Goal: Task Accomplishment & Management: Manage account settings

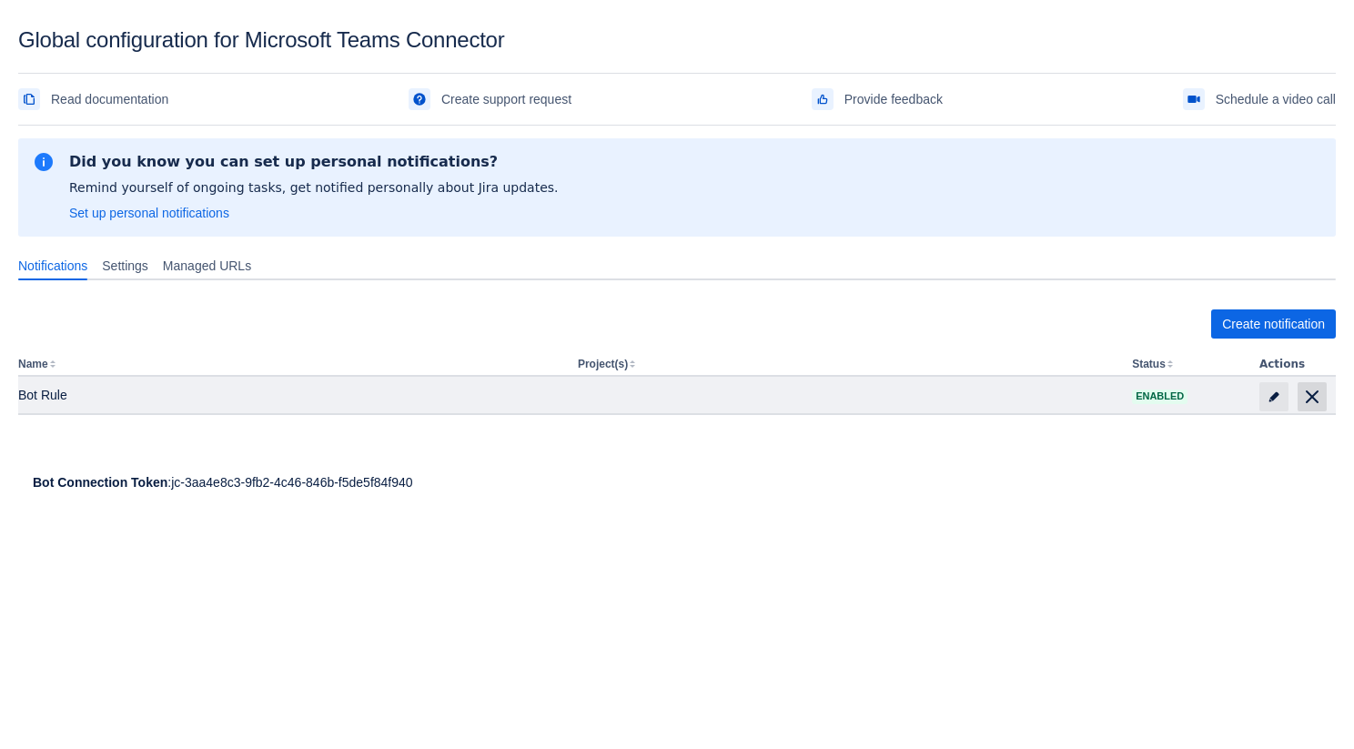
click at [1315, 390] on span "delete" at bounding box center [1312, 397] width 22 height 22
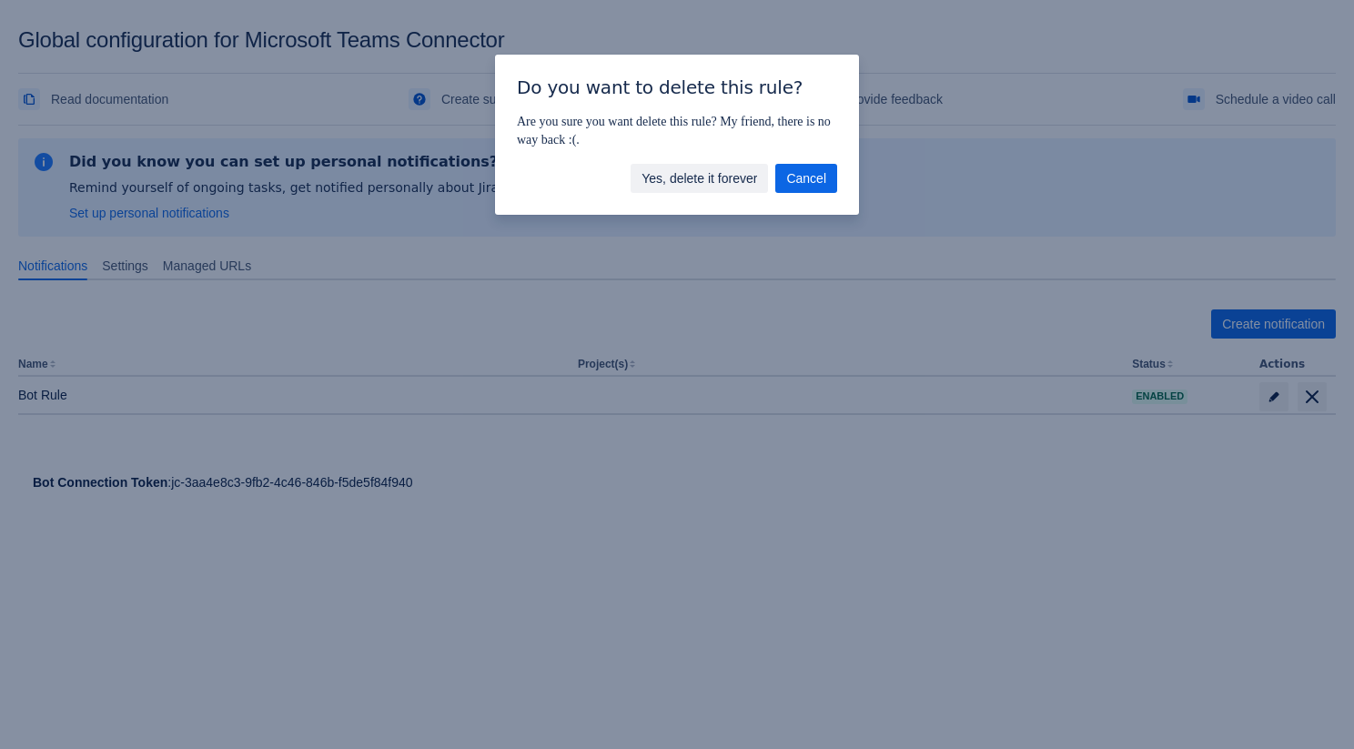
click at [691, 181] on span "Yes, delete it forever" at bounding box center [699, 178] width 116 height 29
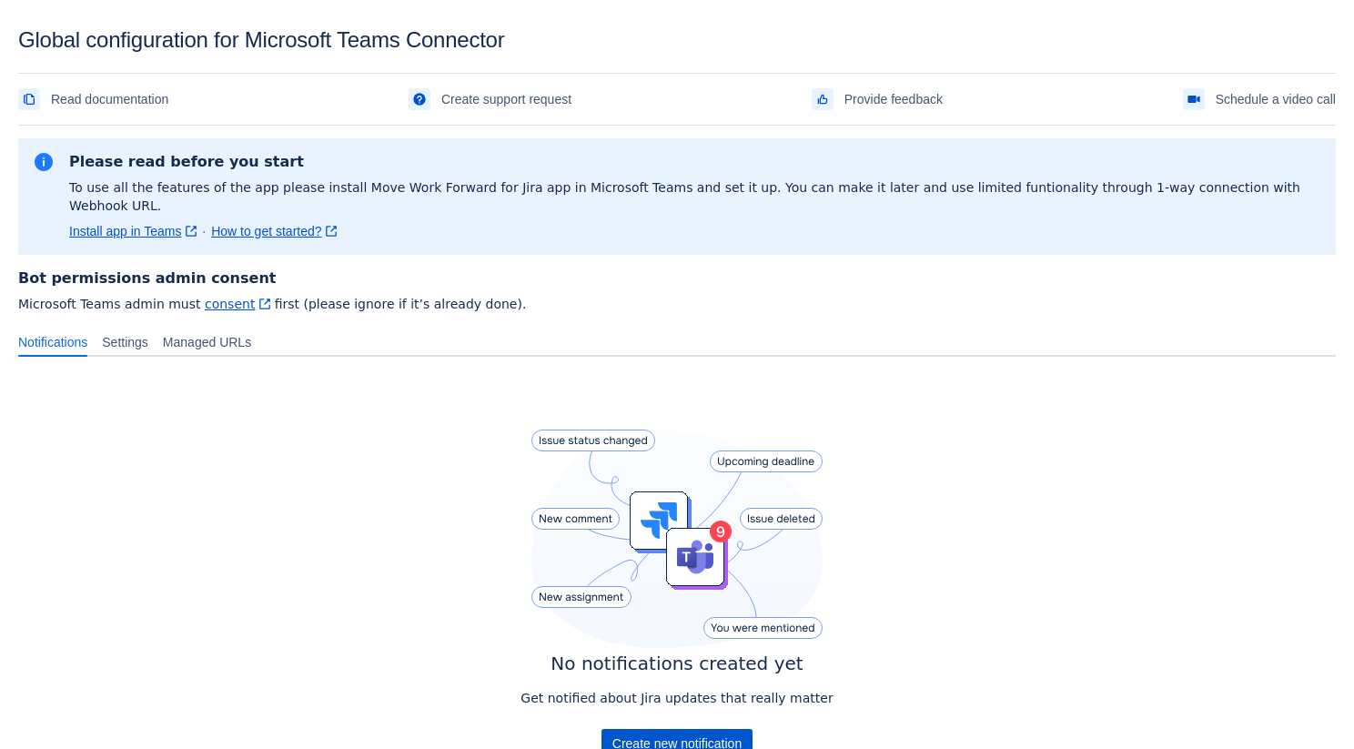
click at [642, 729] on span "Create new notification" at bounding box center [676, 743] width 129 height 29
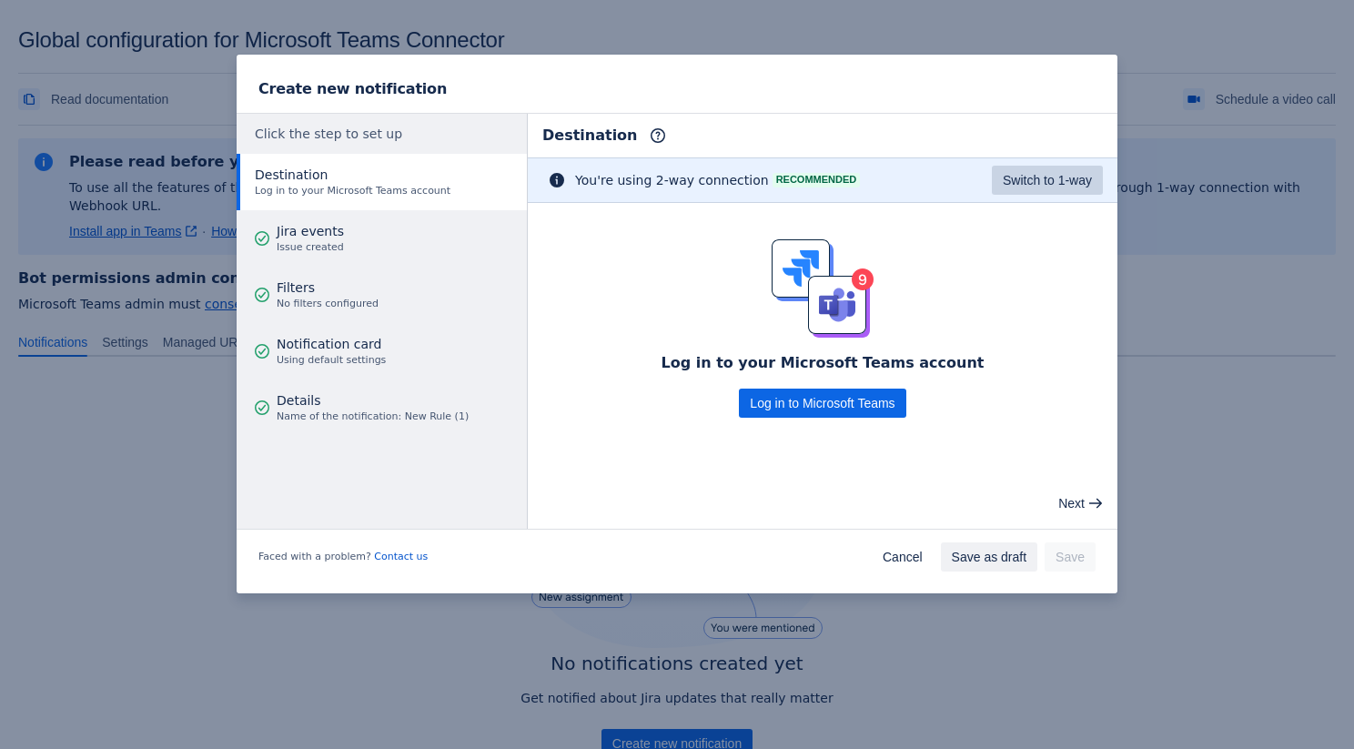
click at [1020, 180] on span "Switch to 1-way" at bounding box center [1047, 180] width 89 height 29
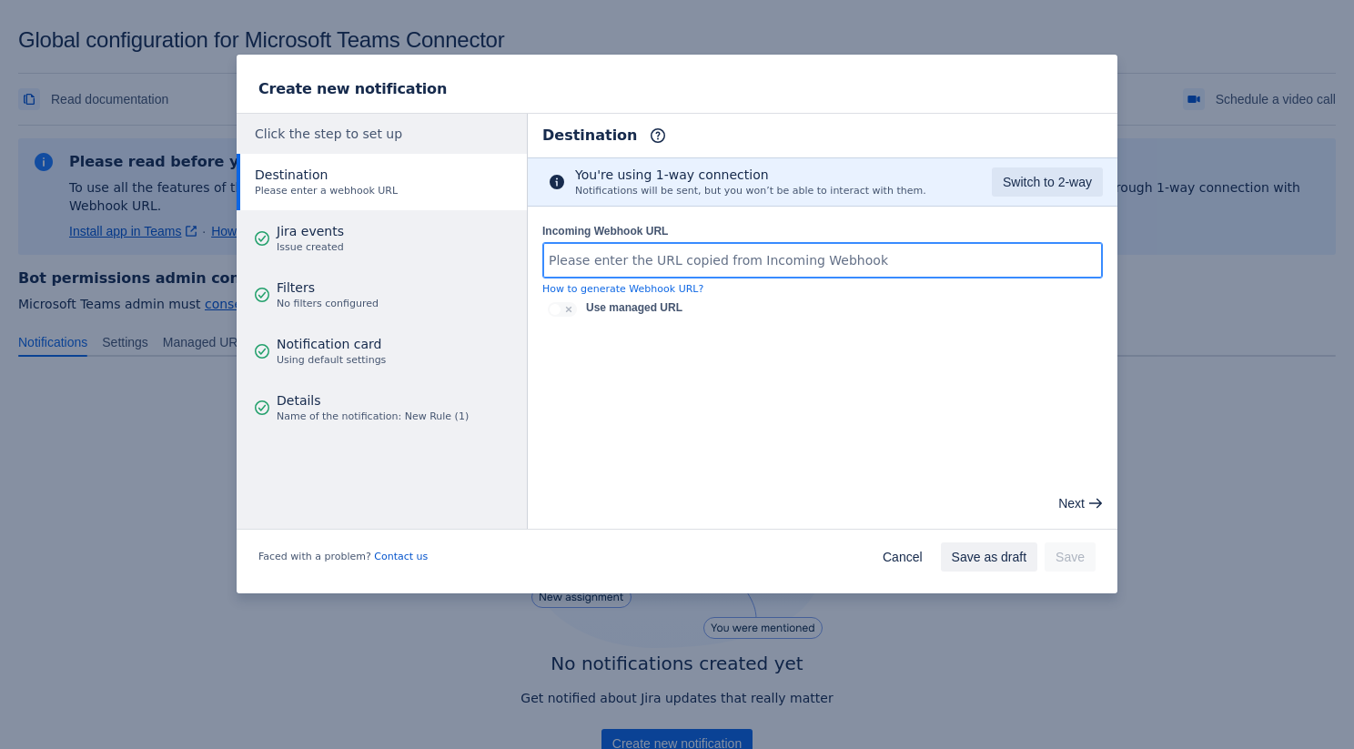
click at [792, 248] on input "Incoming Webhook URL" at bounding box center [822, 260] width 559 height 33
paste input "[URL][DOMAIN_NAME]"
type input "[URL][DOMAIN_NAME]"
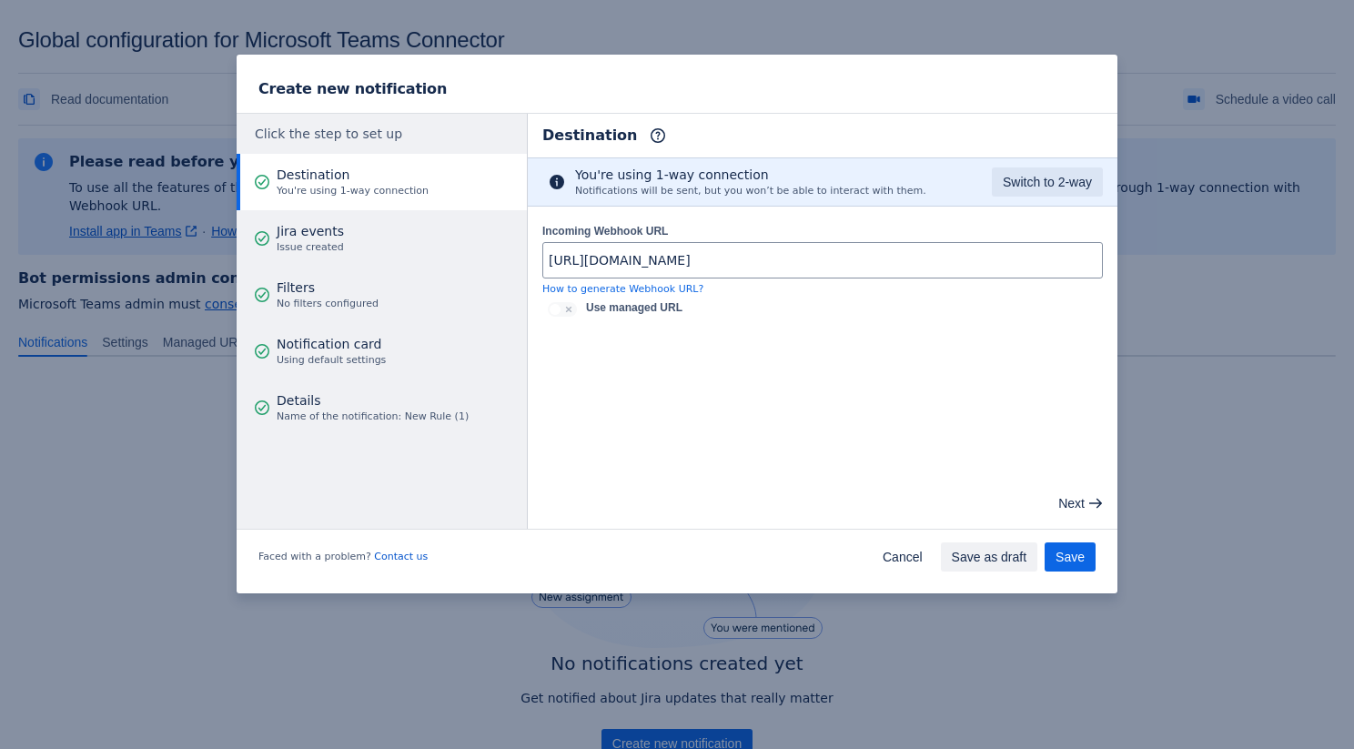
scroll to position [0, 0]
click at [869, 210] on div "Incoming Webhook URL [URL][DOMAIN_NAME] How to generate Webhook URL? Use manage…" at bounding box center [823, 272] width 590 height 130
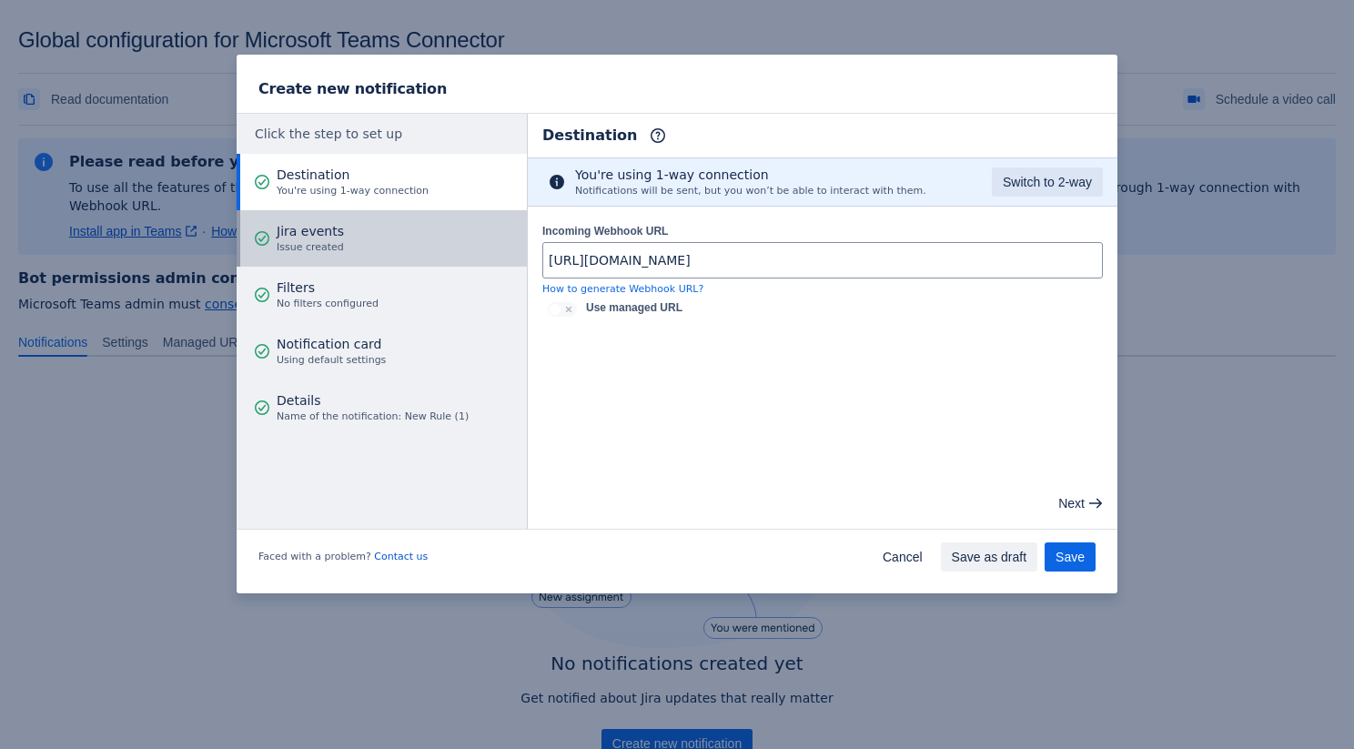
click at [338, 249] on span "Issue created" at bounding box center [310, 247] width 67 height 15
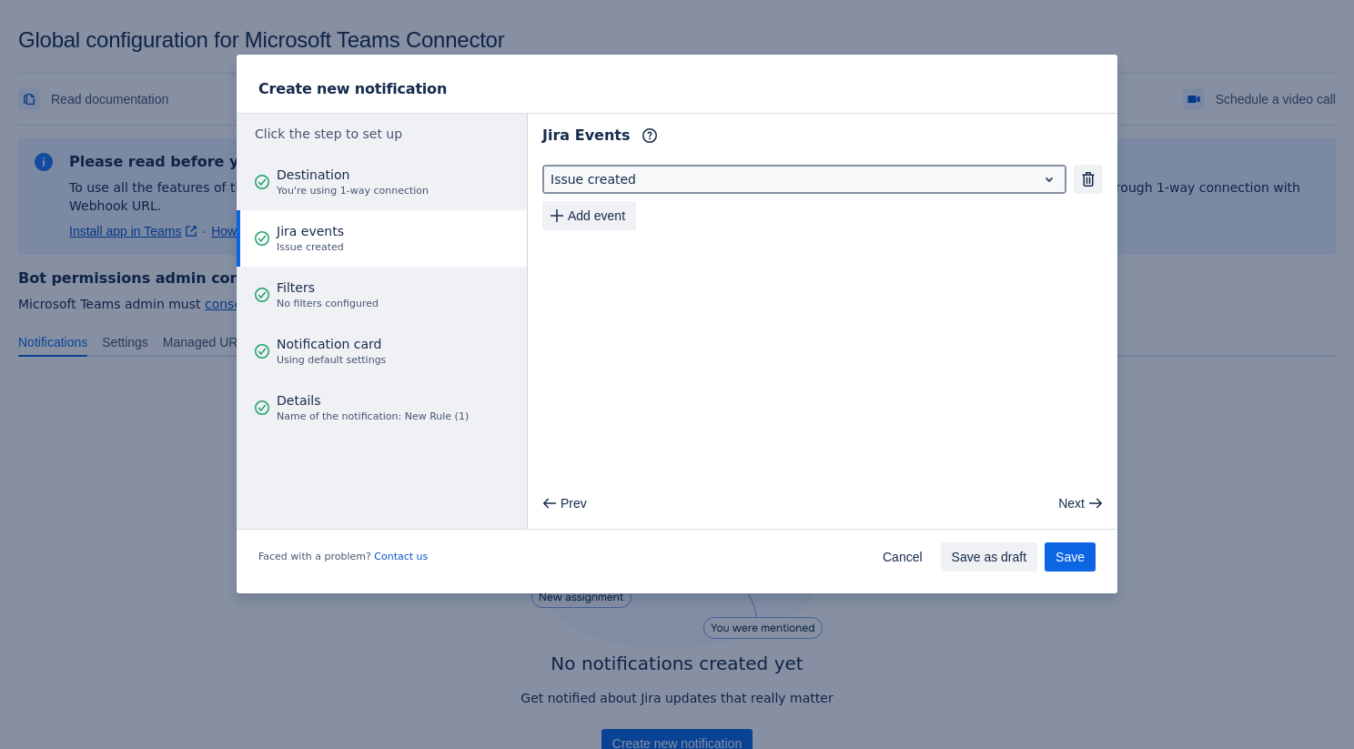
click at [671, 182] on div at bounding box center [789, 179] width 479 height 22
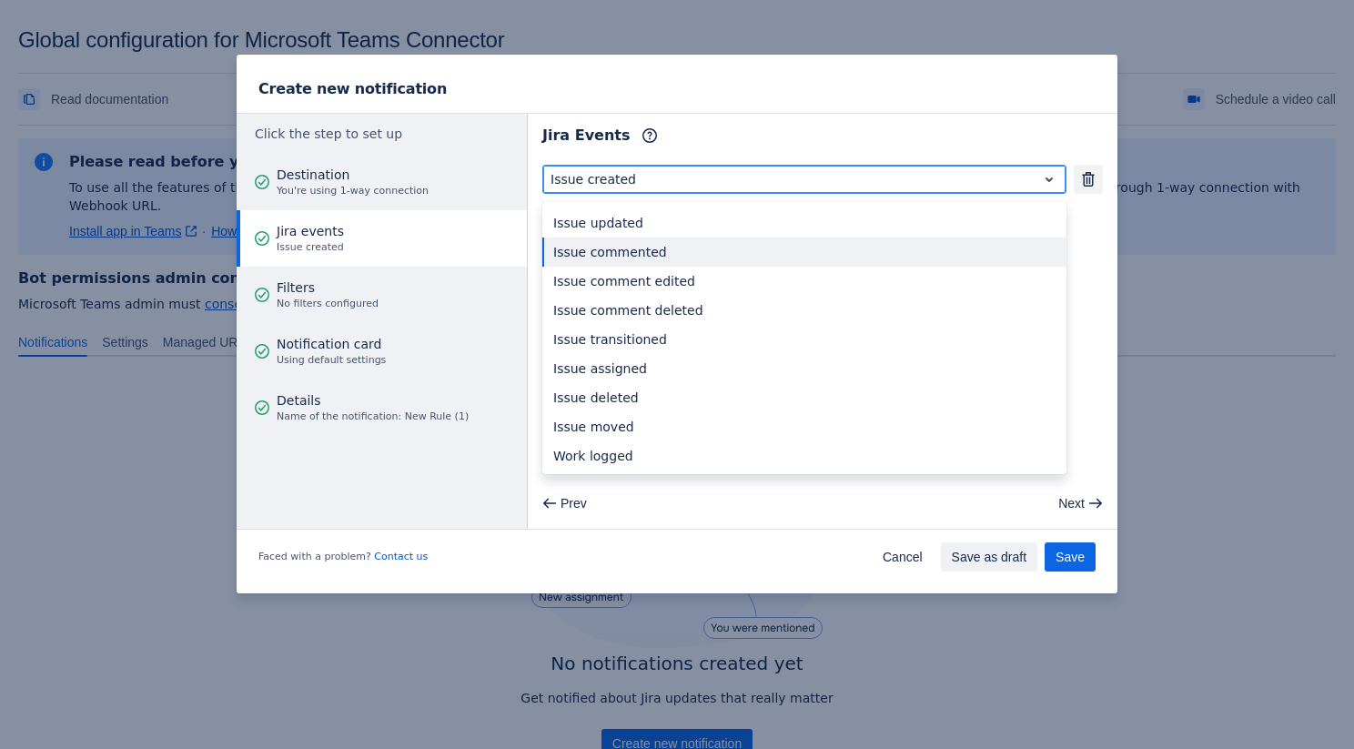
click at [659, 252] on div "Issue commented" at bounding box center [804, 251] width 524 height 29
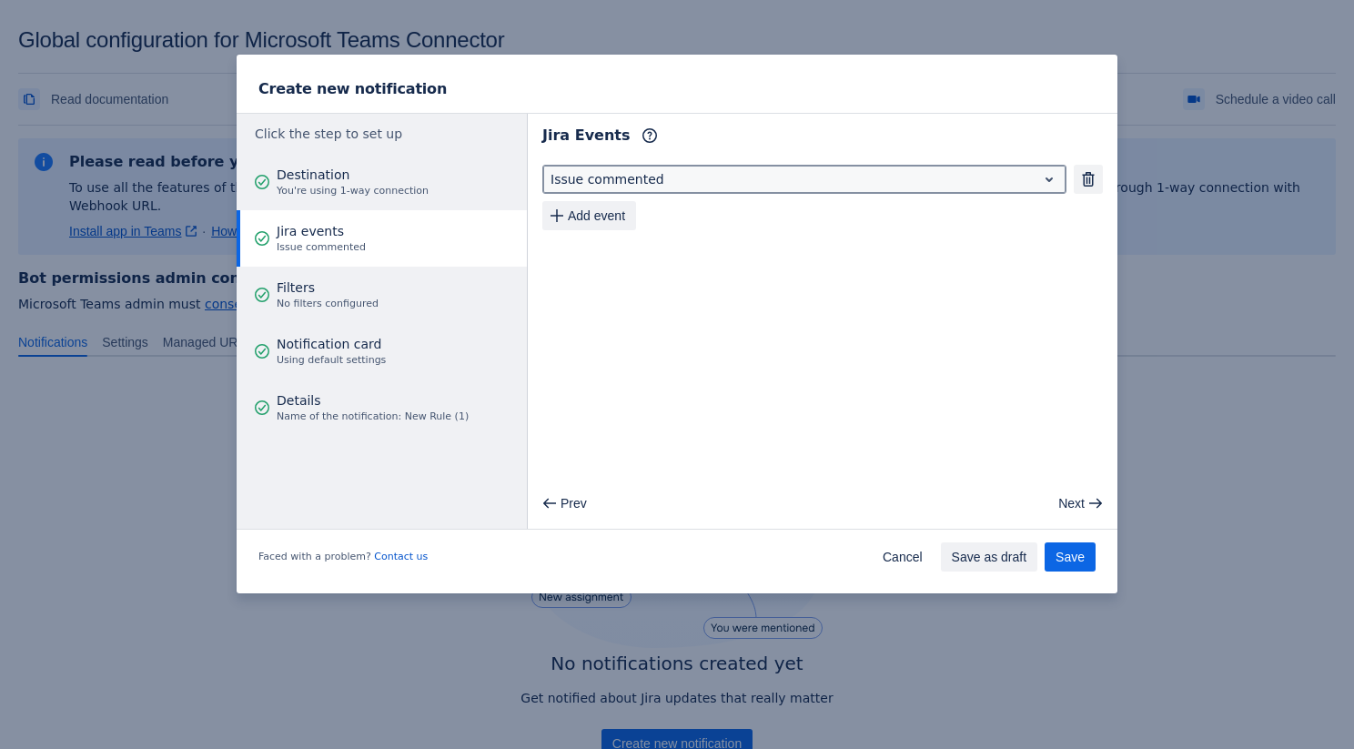
click at [634, 186] on div at bounding box center [789, 179] width 479 height 22
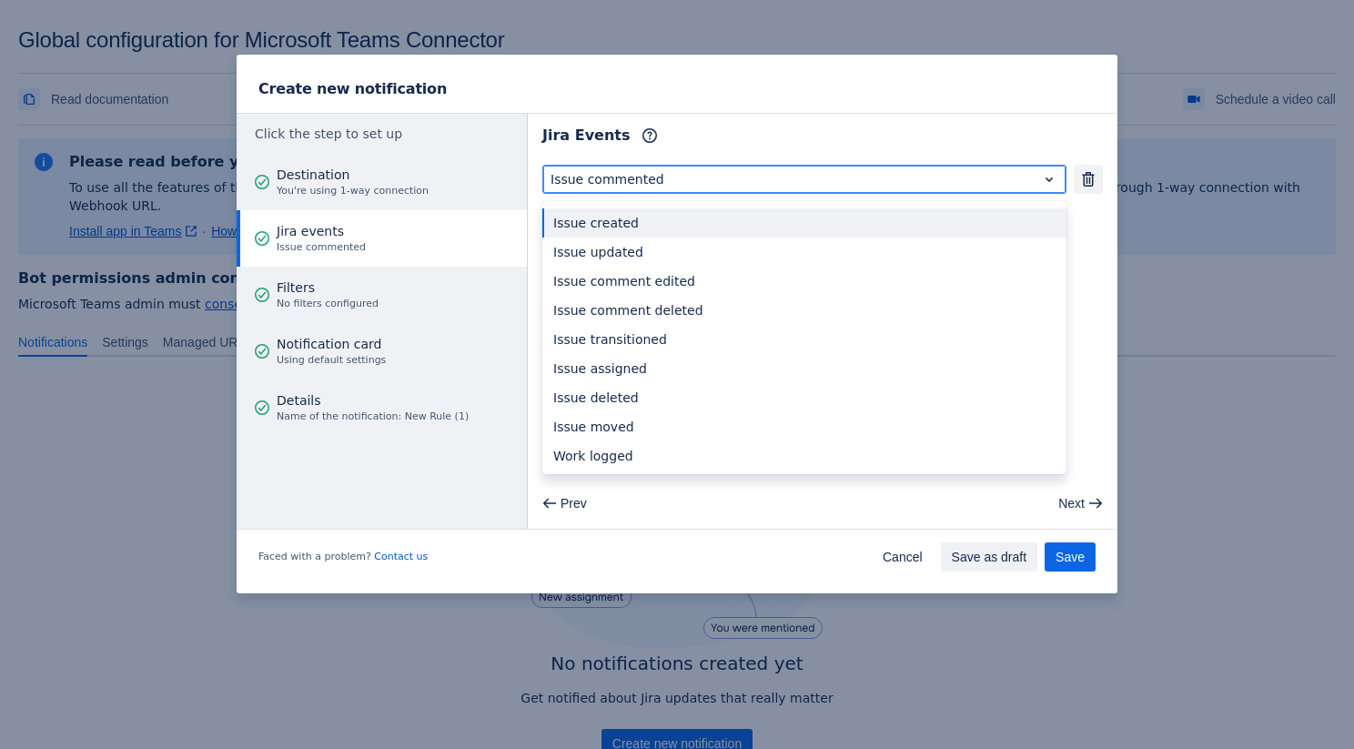
click at [619, 215] on div "Issue created" at bounding box center [804, 222] width 524 height 29
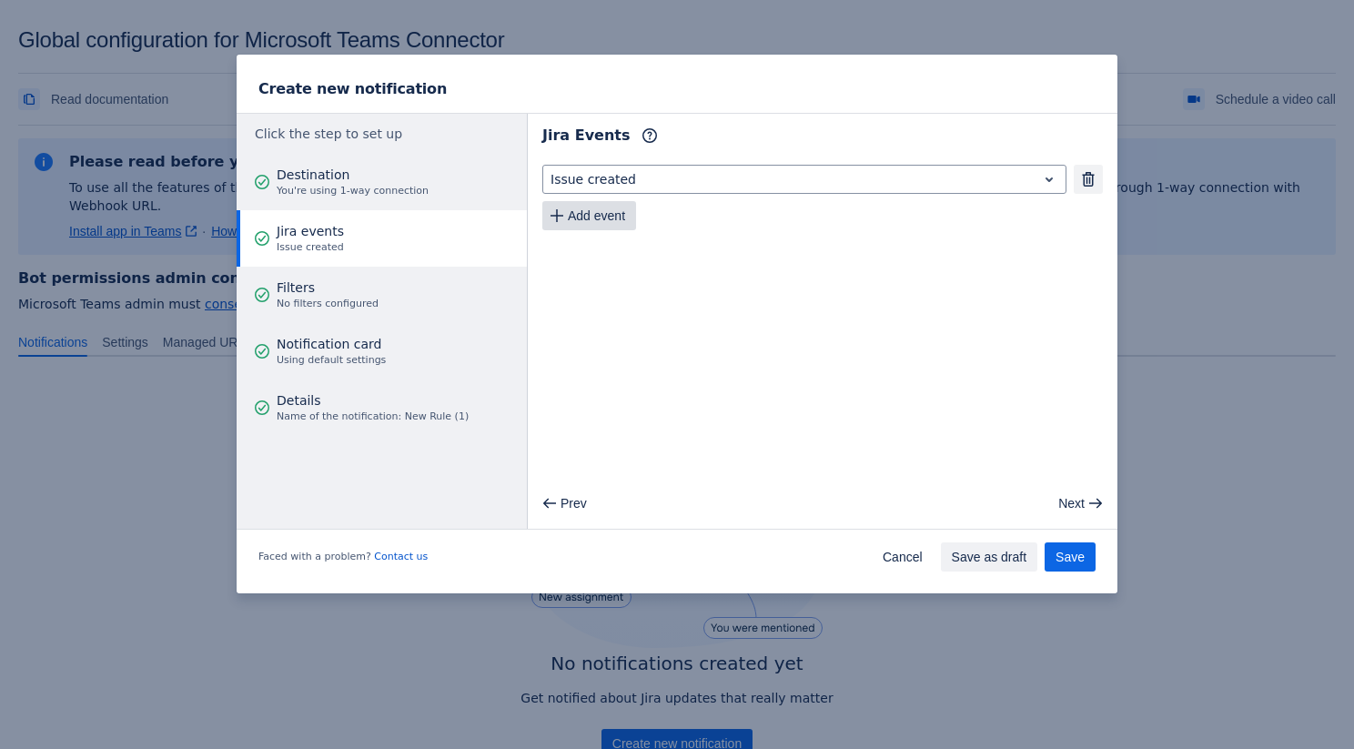
click at [603, 215] on span "Add event" at bounding box center [596, 215] width 57 height 29
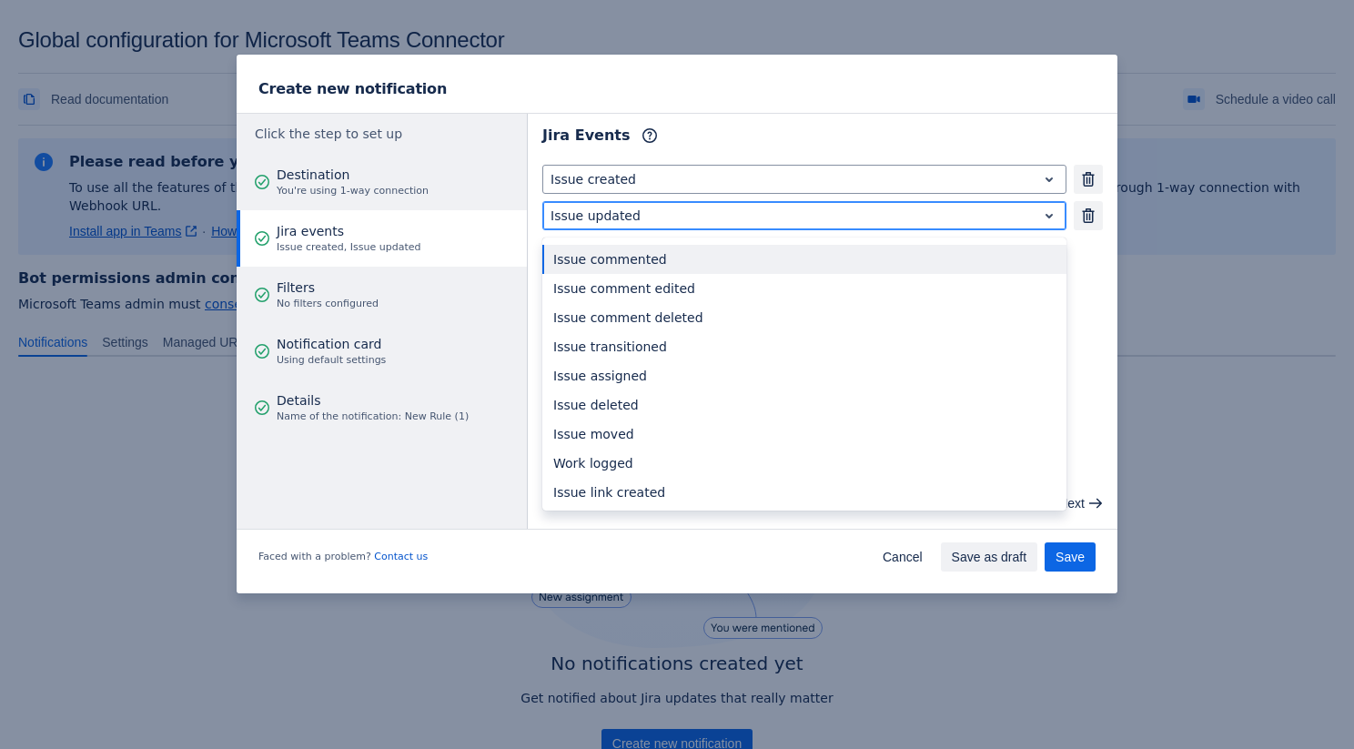
click at [655, 214] on div at bounding box center [789, 216] width 479 height 22
click at [652, 257] on div "Issue commented" at bounding box center [804, 259] width 524 height 29
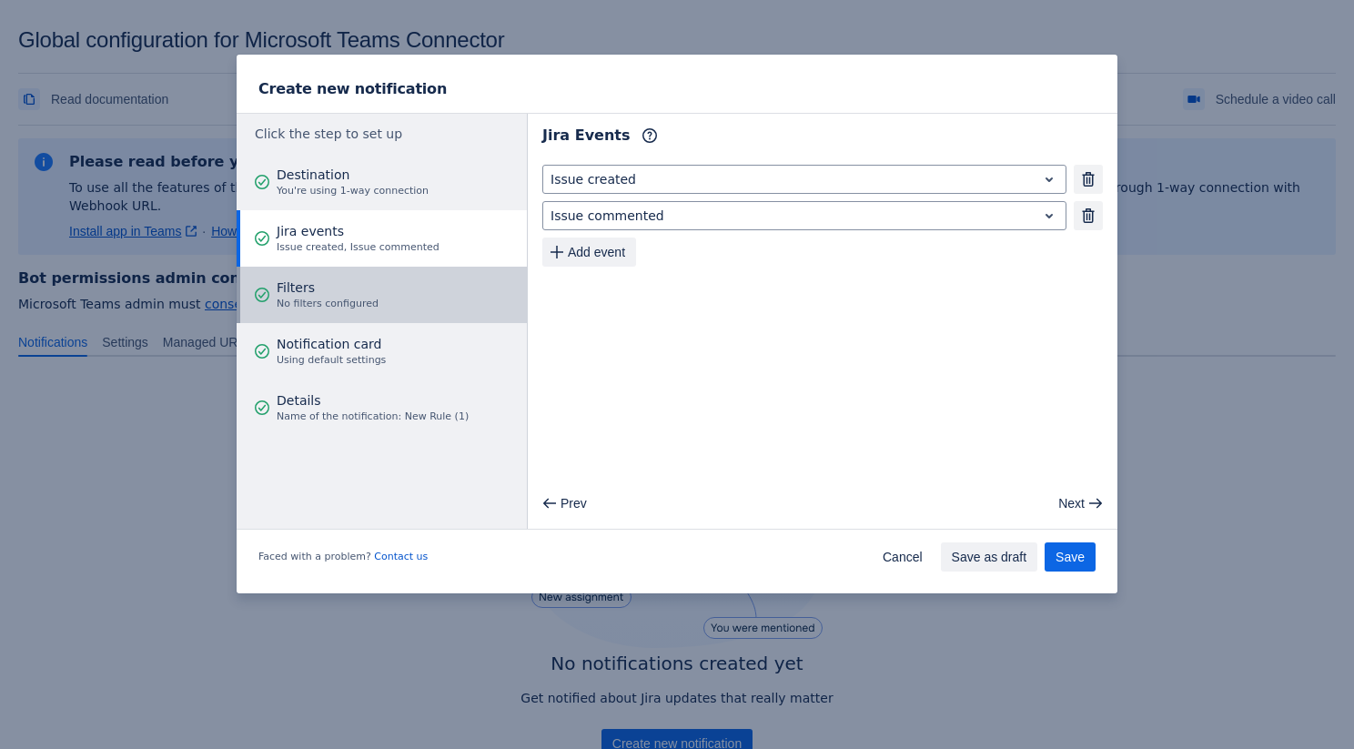
click at [400, 311] on button "Filters No filters configured" at bounding box center [382, 295] width 290 height 56
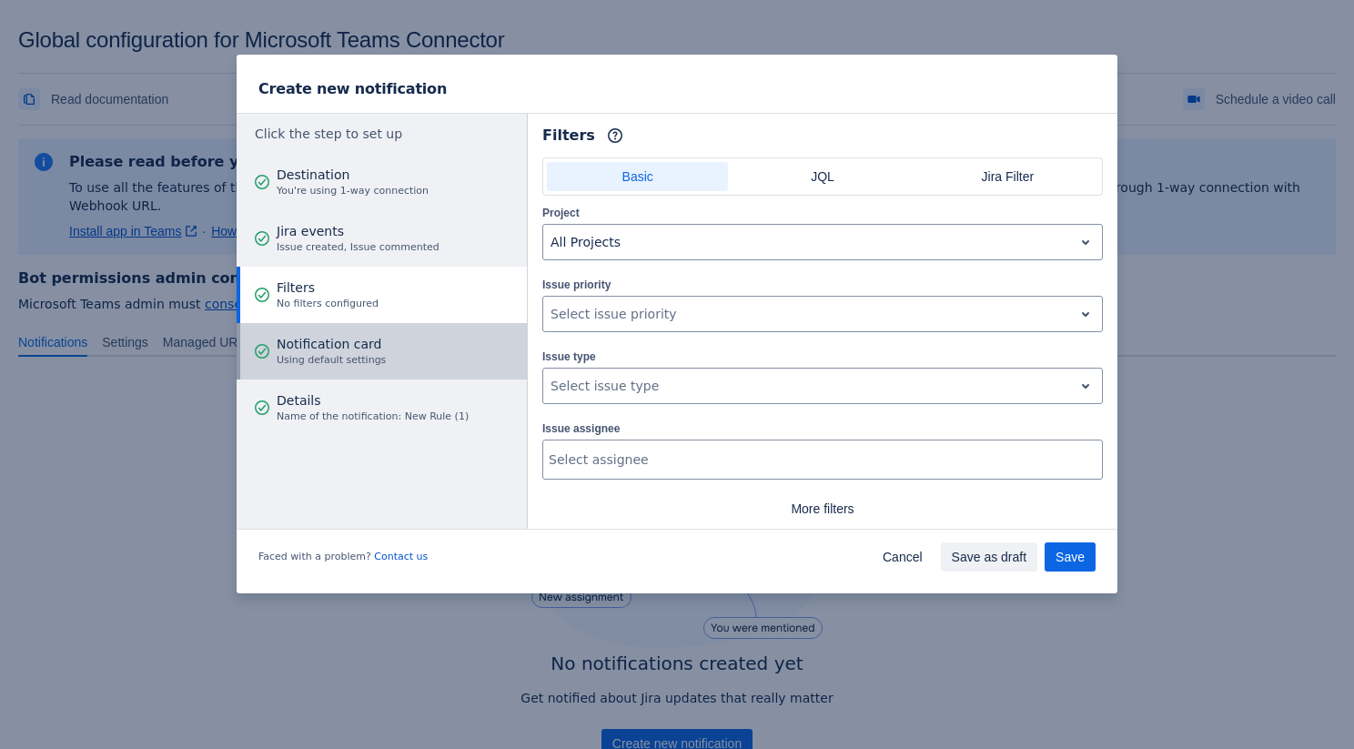
click at [395, 362] on button "Notification card Using default settings" at bounding box center [382, 351] width 290 height 56
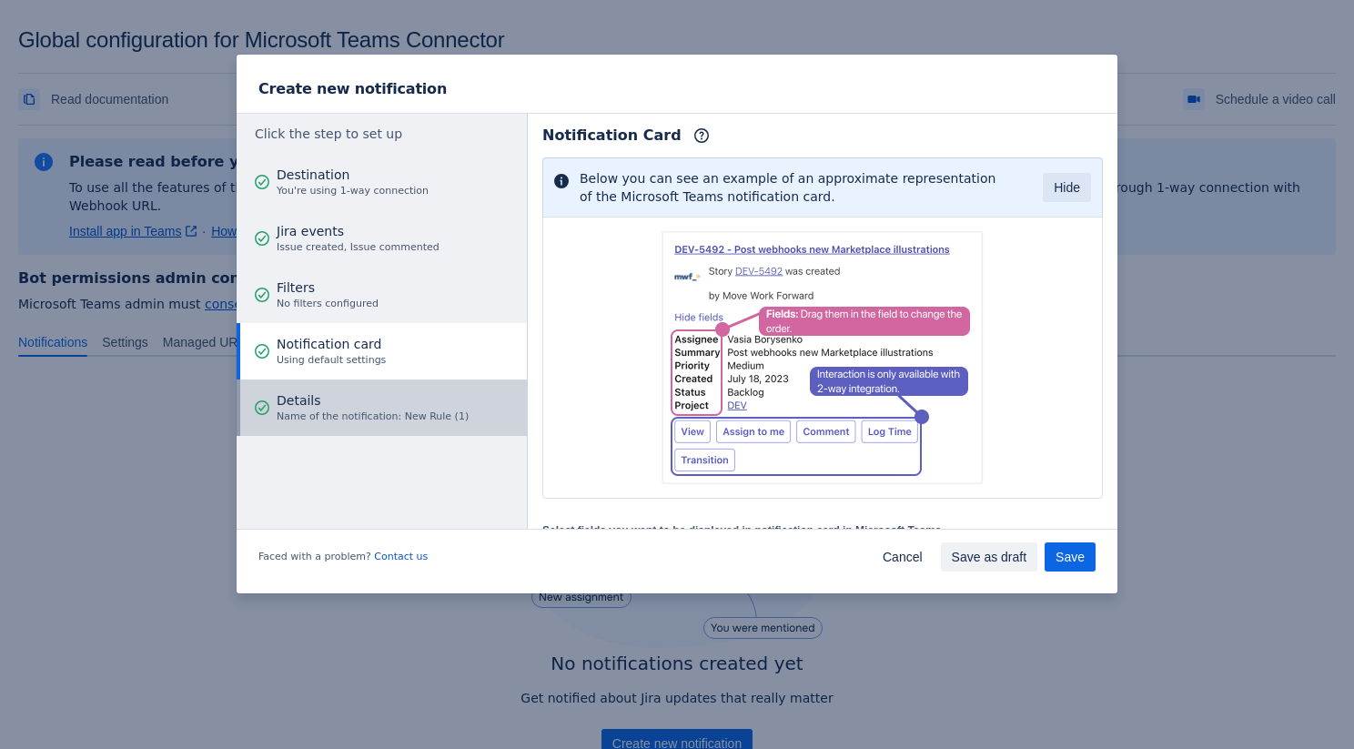
click at [385, 417] on span "Name of the notification: New Rule (1)" at bounding box center [373, 416] width 192 height 15
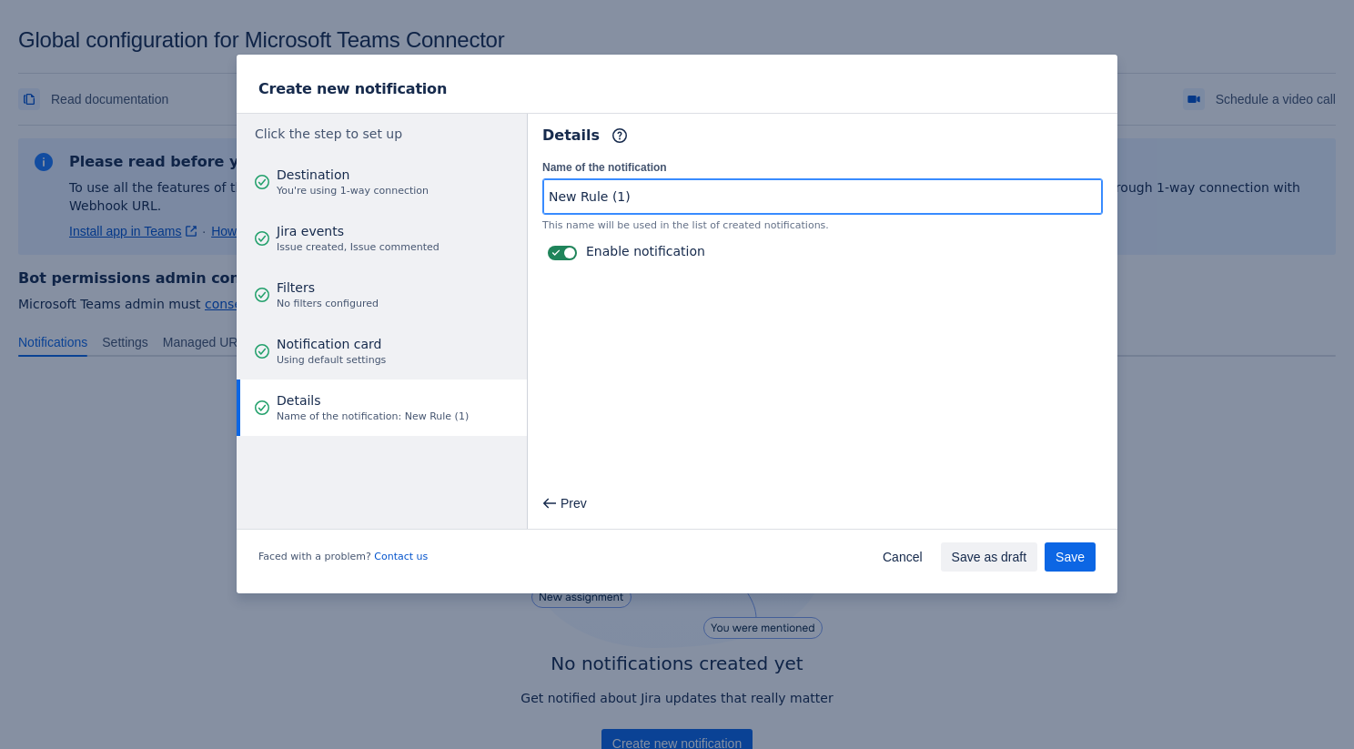
click at [682, 194] on input "New Rule (1)" at bounding box center [822, 196] width 559 height 33
type input "W"
type input "New Webhook Rule"
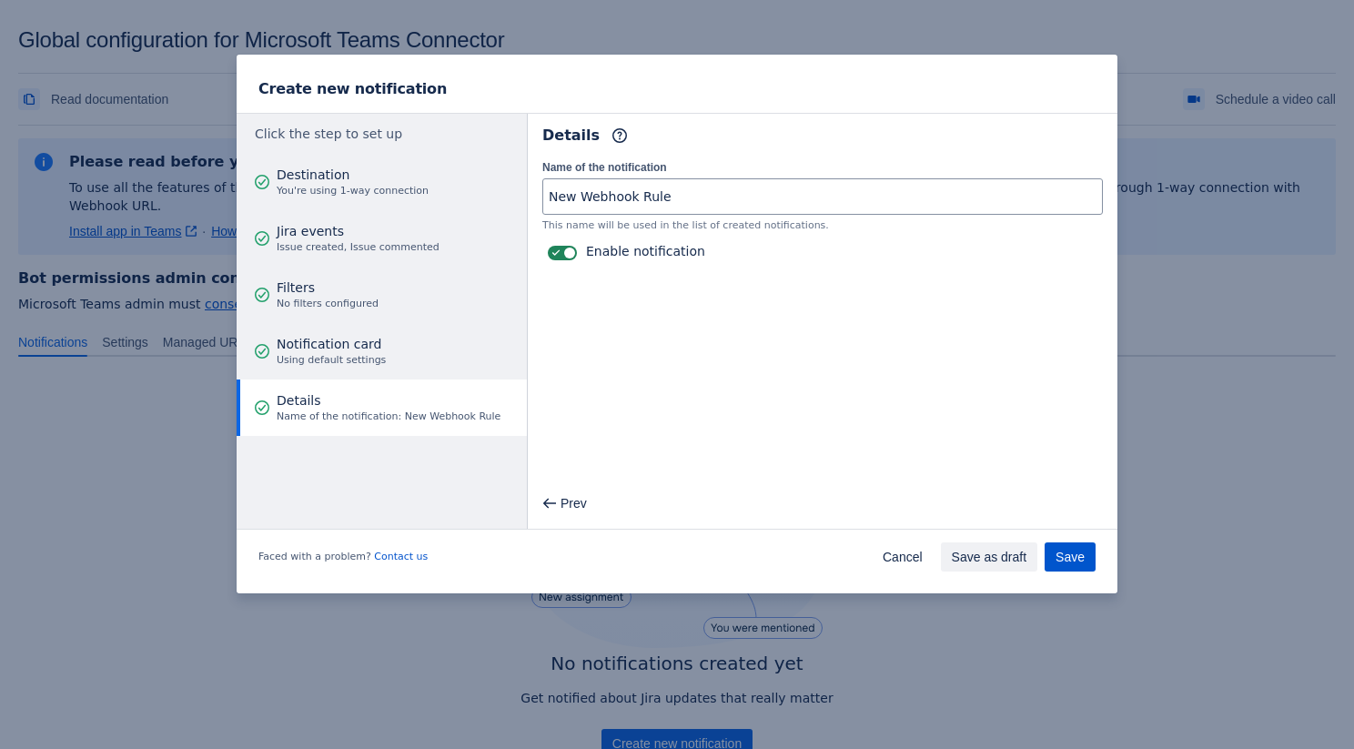
click at [1081, 547] on span "Save" at bounding box center [1069, 556] width 29 height 29
